Goal: Transaction & Acquisition: Purchase product/service

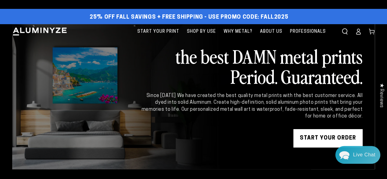
click at [277, 134] on div "START YOUR Order" at bounding box center [251, 138] width 222 height 18
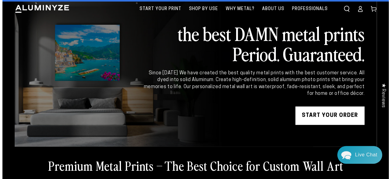
scroll to position [23, 0]
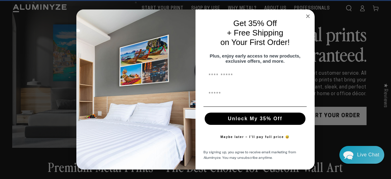
click at [254, 103] on div "First Name" at bounding box center [255, 94] width 107 height 18
click at [225, 74] on input "First Name" at bounding box center [255, 76] width 103 height 12
type input "****"
type input "**********"
click at [236, 122] on button "Unlock My 35% Off" at bounding box center [255, 119] width 101 height 12
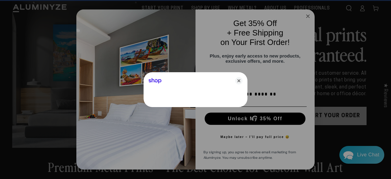
click at [179, 86] on div "Shop" at bounding box center [196, 79] width 104 height 15
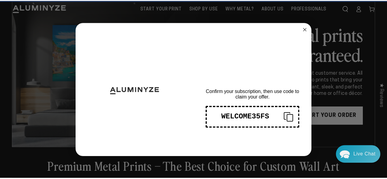
scroll to position [0, 0]
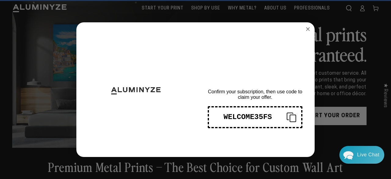
click at [292, 115] on rect "Copy coupon code" at bounding box center [293, 118] width 6 height 7
click at [305, 30] on circle "Close dialog" at bounding box center [308, 28] width 7 height 7
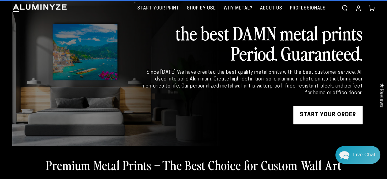
click at [312, 117] on link "START YOUR Order" at bounding box center [327, 115] width 69 height 18
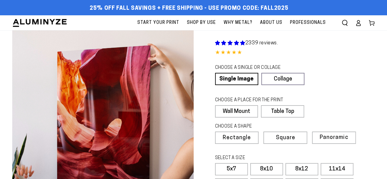
scroll to position [31, 0]
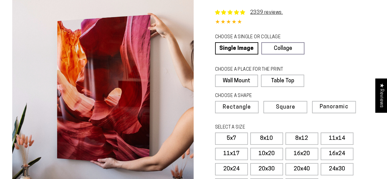
select select "**********"
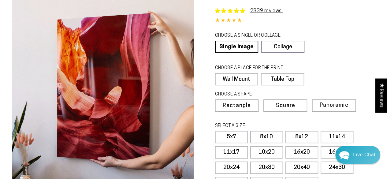
scroll to position [0, 0]
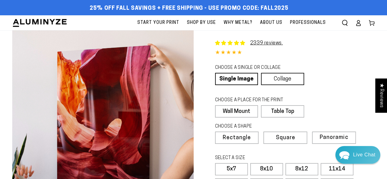
click at [278, 77] on link "Collage" at bounding box center [282, 79] width 43 height 12
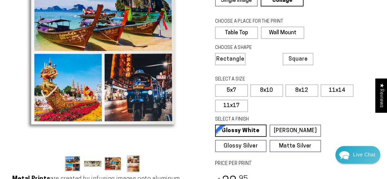
scroll to position [54, 0]
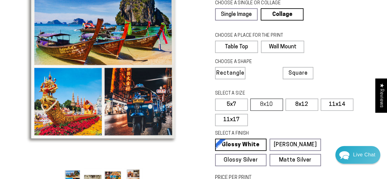
click at [262, 105] on label "8x10" at bounding box center [266, 104] width 33 height 12
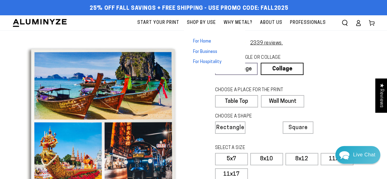
click at [206, 40] on span "For Home" at bounding box center [202, 42] width 18 height 6
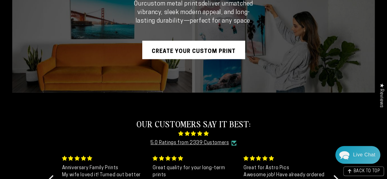
scroll to position [142, 0]
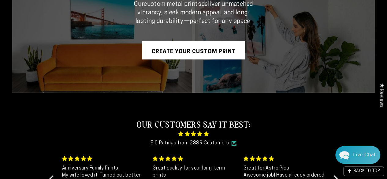
click at [196, 47] on link "Create Your Custom Print" at bounding box center [193, 50] width 103 height 18
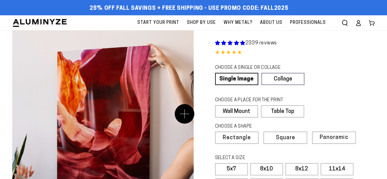
scroll to position [34, 0]
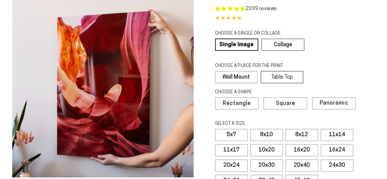
click at [279, 74] on label "Table Top" at bounding box center [281, 77] width 42 height 12
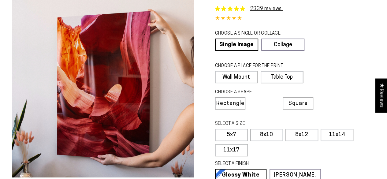
select select "**********"
click at [242, 76] on label "Wall Mount" at bounding box center [236, 77] width 43 height 12
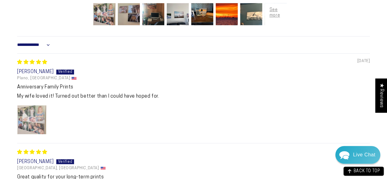
click at [30, 119] on img "Link to user picture 1" at bounding box center [31, 119] width 29 height 29
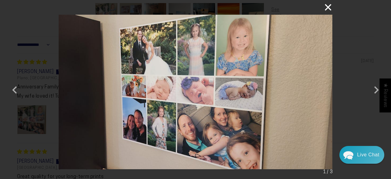
click at [331, 8] on button "×" at bounding box center [325, 7] width 15 height 15
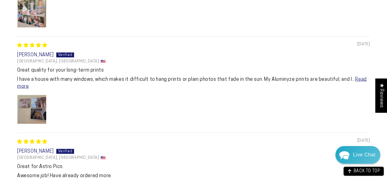
scroll to position [548, 0]
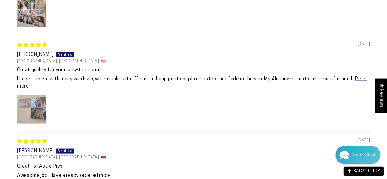
click at [25, 106] on img "Link to user picture 1" at bounding box center [31, 108] width 29 height 29
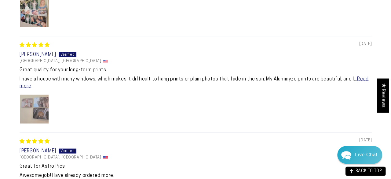
scroll to position [0, 0]
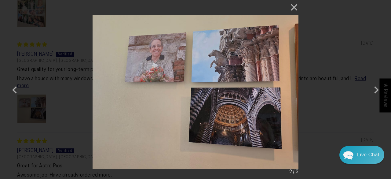
click at [61, 104] on div "× 2 / 3" at bounding box center [195, 89] width 391 height 179
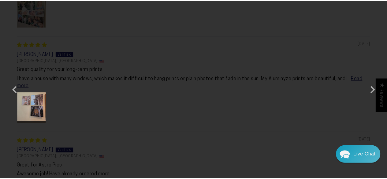
scroll to position [548, 0]
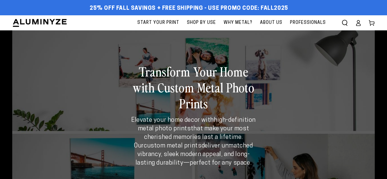
scroll to position [142, 0]
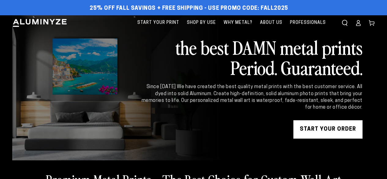
scroll to position [14, 0]
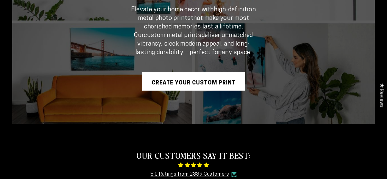
click at [213, 86] on link "Create Your Custom Print" at bounding box center [193, 81] width 103 height 18
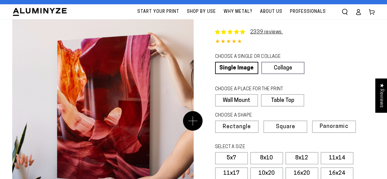
select select "**********"
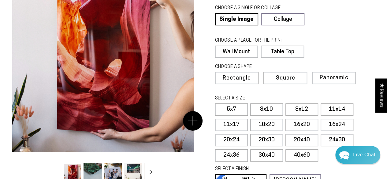
scroll to position [60, 0]
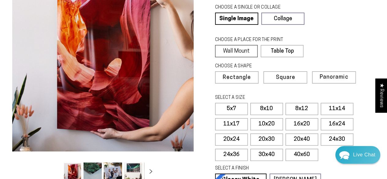
click at [238, 46] on label "Wall Mount" at bounding box center [236, 51] width 43 height 12
click at [277, 75] on span "Square" at bounding box center [284, 78] width 18 height 6
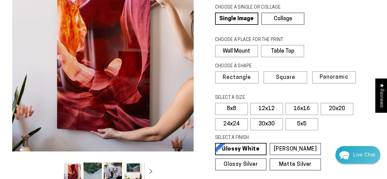
click at [90, 169] on button "Load image 2 in gallery view" at bounding box center [92, 171] width 18 height 19
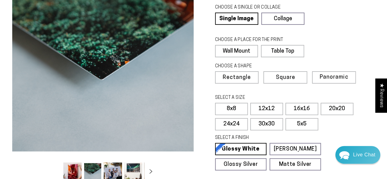
click at [109, 168] on button "Load image 3 in gallery view" at bounding box center [113, 171] width 18 height 19
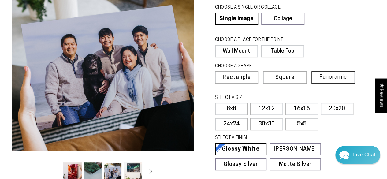
click at [317, 75] on label "Panoramic" at bounding box center [332, 77] width 43 height 12
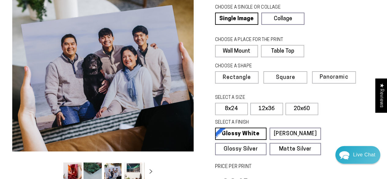
click at [135, 170] on button "Load image 4 in gallery view" at bounding box center [133, 171] width 18 height 19
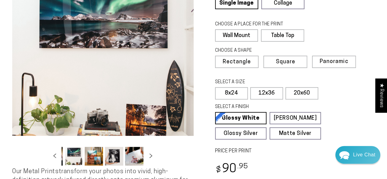
scroll to position [76, 0]
click at [128, 154] on button "Load image 7 in gallery view" at bounding box center [134, 155] width 18 height 19
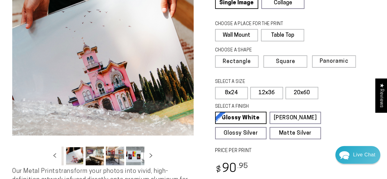
scroll to position [0, 120]
click at [135, 157] on button "Load image 10 in gallery view" at bounding box center [134, 155] width 18 height 19
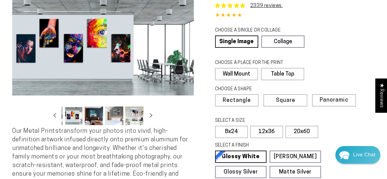
scroll to position [38, 0]
click at [58, 116] on icon "Slide left" at bounding box center [54, 115] width 9 height 5
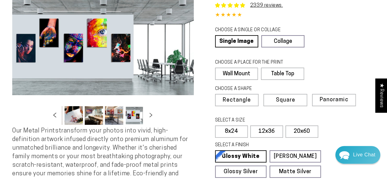
click at [58, 116] on icon "Slide left" at bounding box center [54, 115] width 9 height 5
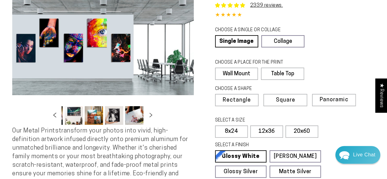
click at [58, 116] on icon "Slide left" at bounding box center [54, 115] width 9 height 5
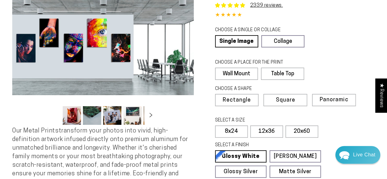
scroll to position [0, 0]
click at [254, 96] on label "Rectangle" at bounding box center [236, 100] width 43 height 12
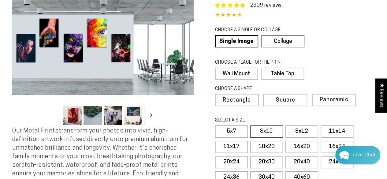
click at [272, 129] on label "8x10" at bounding box center [266, 131] width 33 height 12
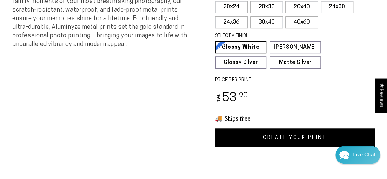
scroll to position [194, 0]
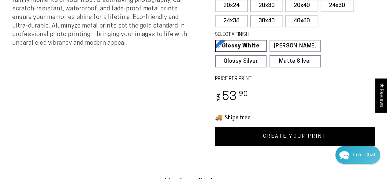
click at [246, 133] on link "CREATE YOUR PRINT" at bounding box center [295, 136] width 160 height 19
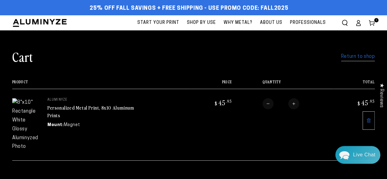
click at [370, 119] on icon at bounding box center [368, 120] width 5 height 5
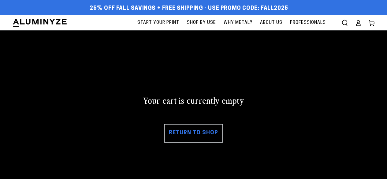
click at [282, 82] on div "Your cart is currently empty Return to shop" at bounding box center [193, 118] width 362 height 139
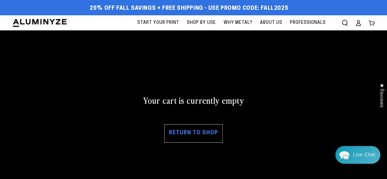
click at [138, 94] on div "Your cart is currently empty Return to shop" at bounding box center [193, 118] width 362 height 139
click at [355, 23] on icon at bounding box center [358, 23] width 6 height 6
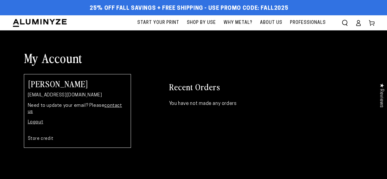
click at [241, 23] on span "Why Metal?" at bounding box center [237, 23] width 29 height 8
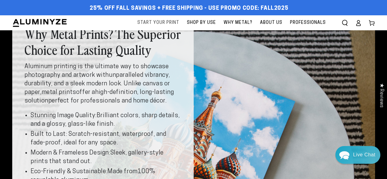
click at [175, 24] on span "Start Your Print" at bounding box center [158, 23] width 42 height 8
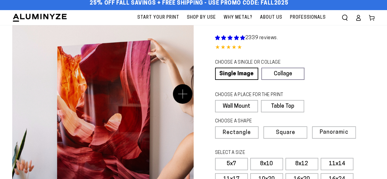
select select "**********"
